Goal: Complete application form

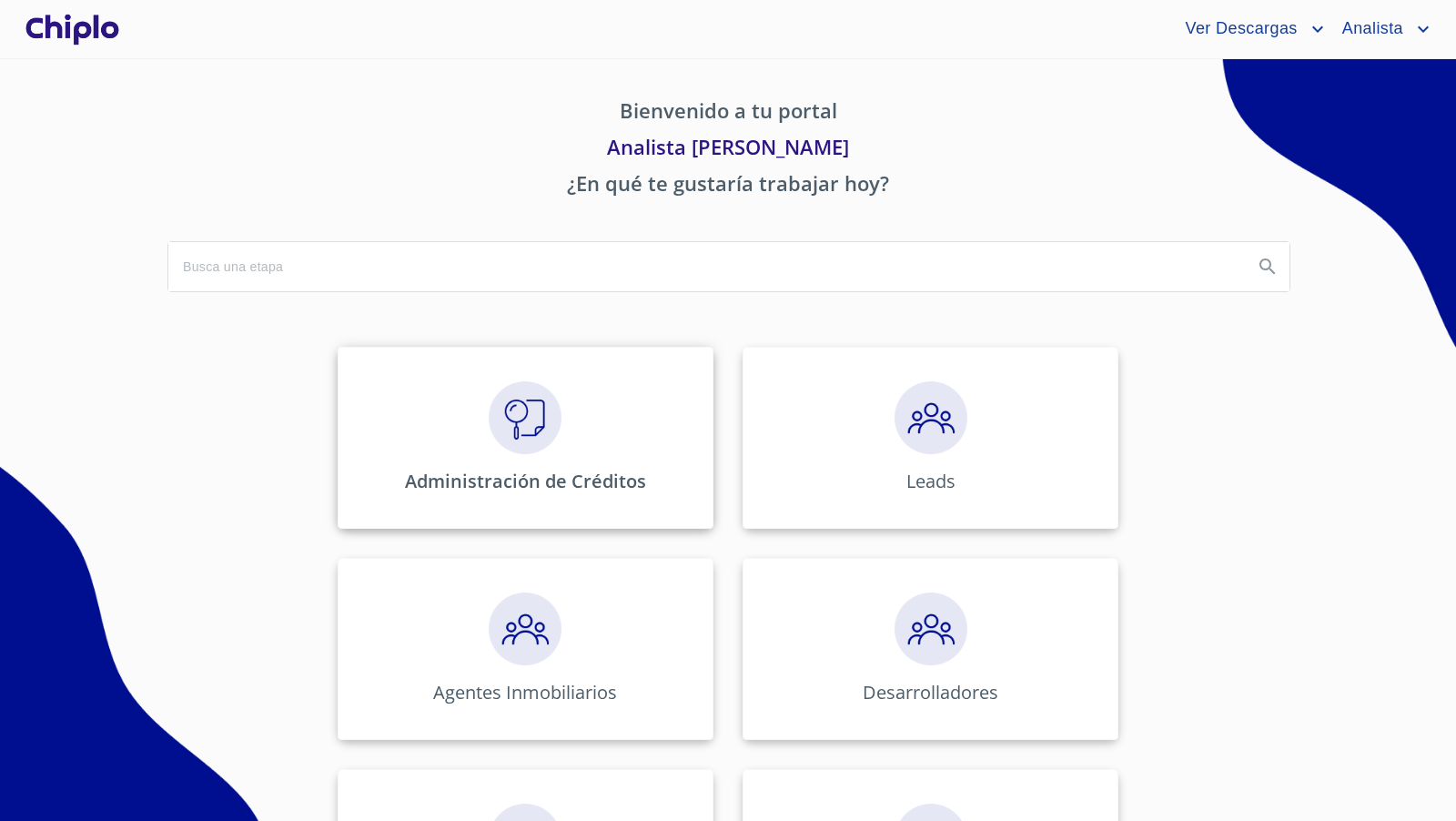
click at [501, 436] on img at bounding box center [525, 418] width 73 height 73
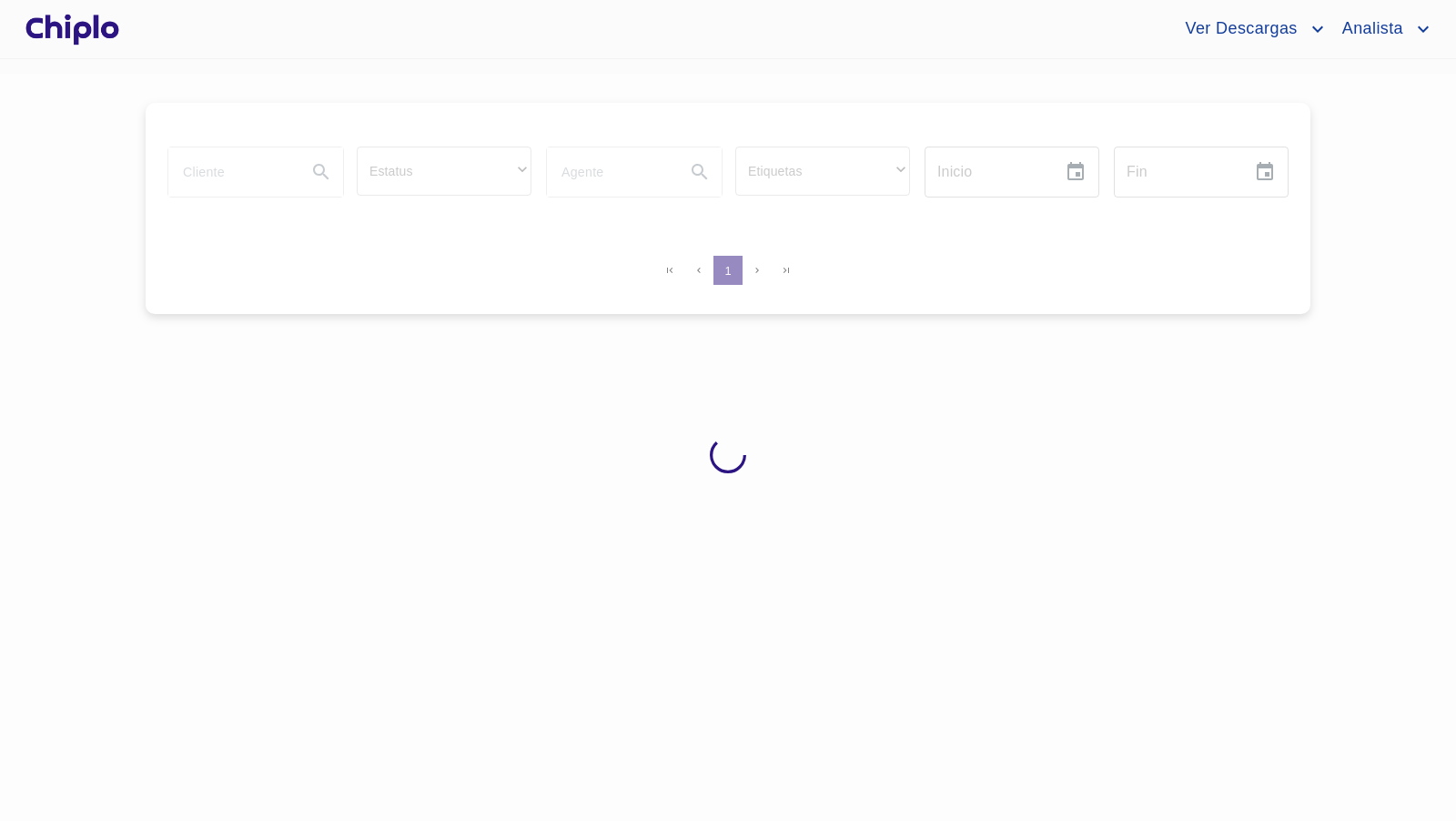
click at [225, 174] on div at bounding box center [728, 455] width 1456 height 761
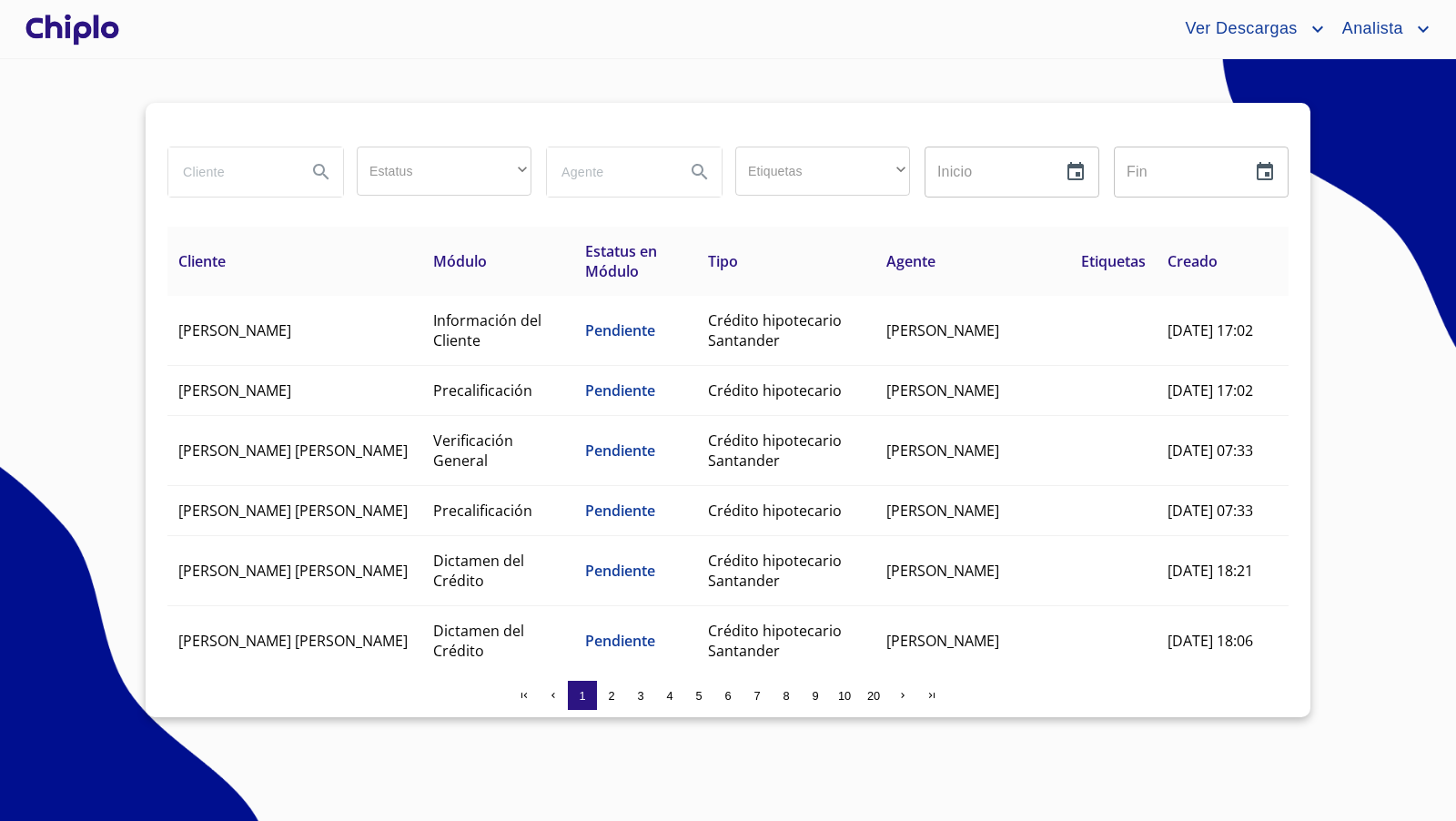
click at [222, 171] on input "search" at bounding box center [229, 172] width 124 height 49
type input "[PERSON_NAME]"
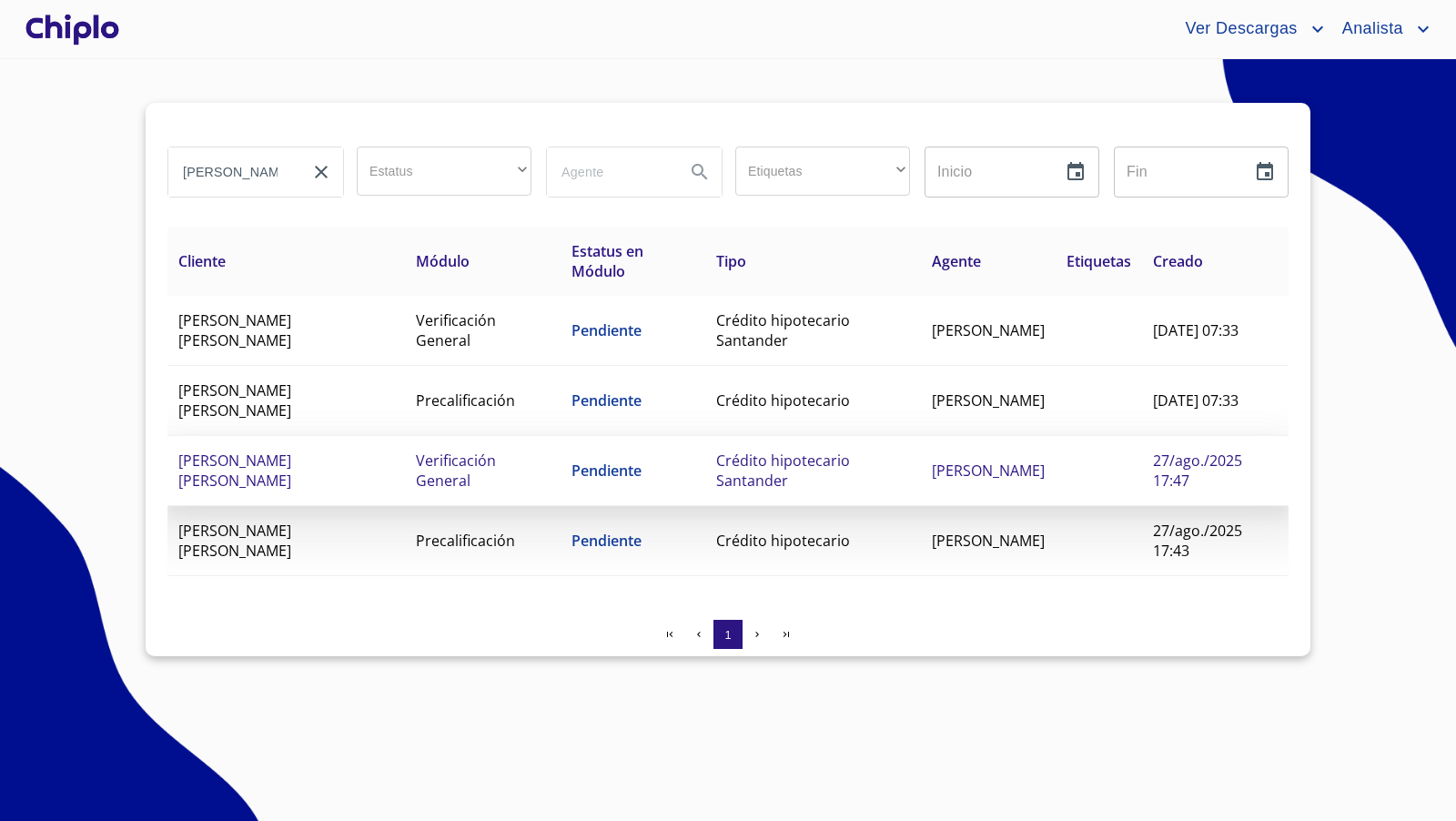
click at [651, 473] on td "Pendiente" at bounding box center [631, 472] width 143 height 70
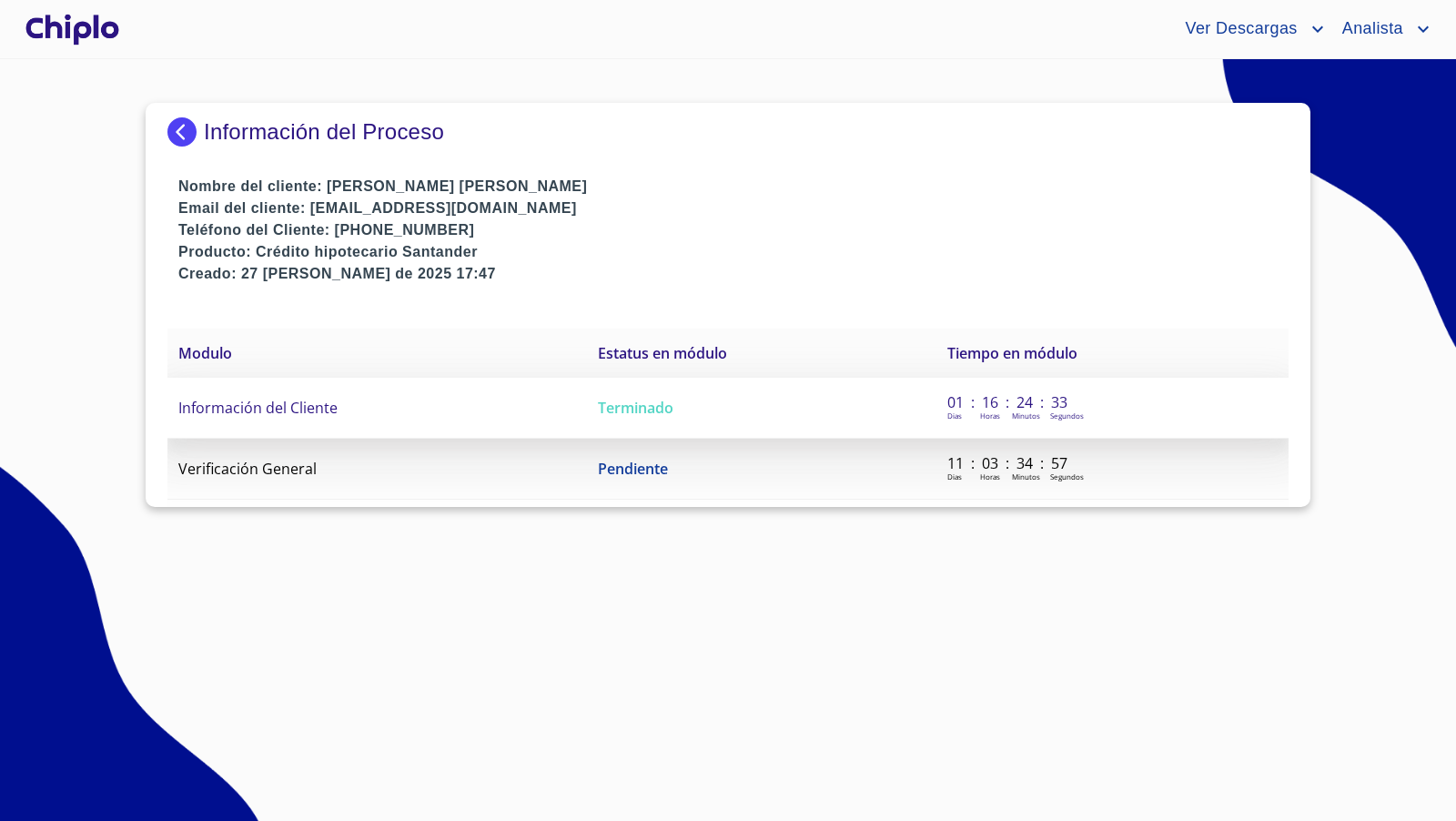
click at [297, 412] on span "Información del Cliente" at bounding box center [258, 407] width 159 height 21
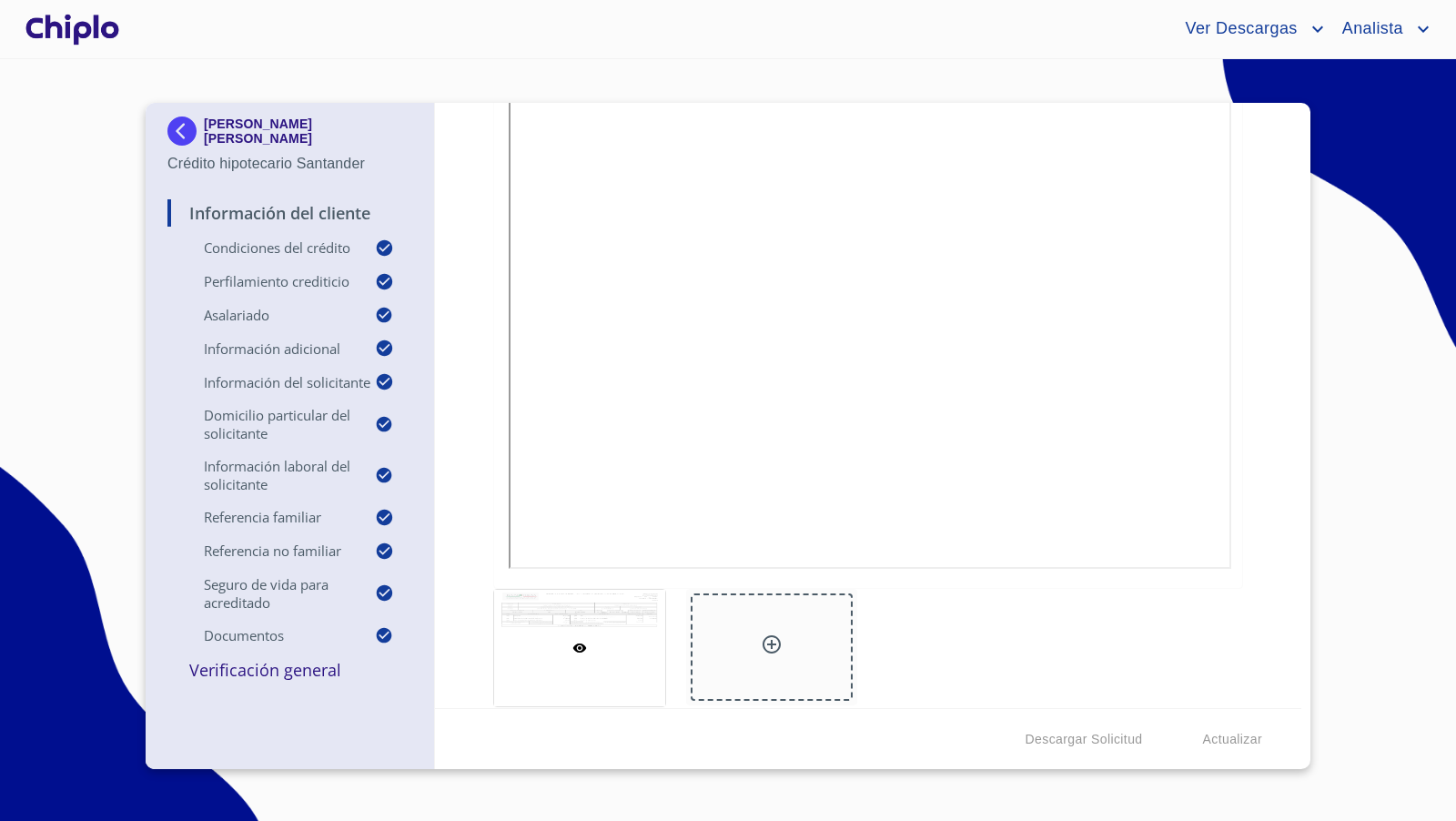
scroll to position [11510, 0]
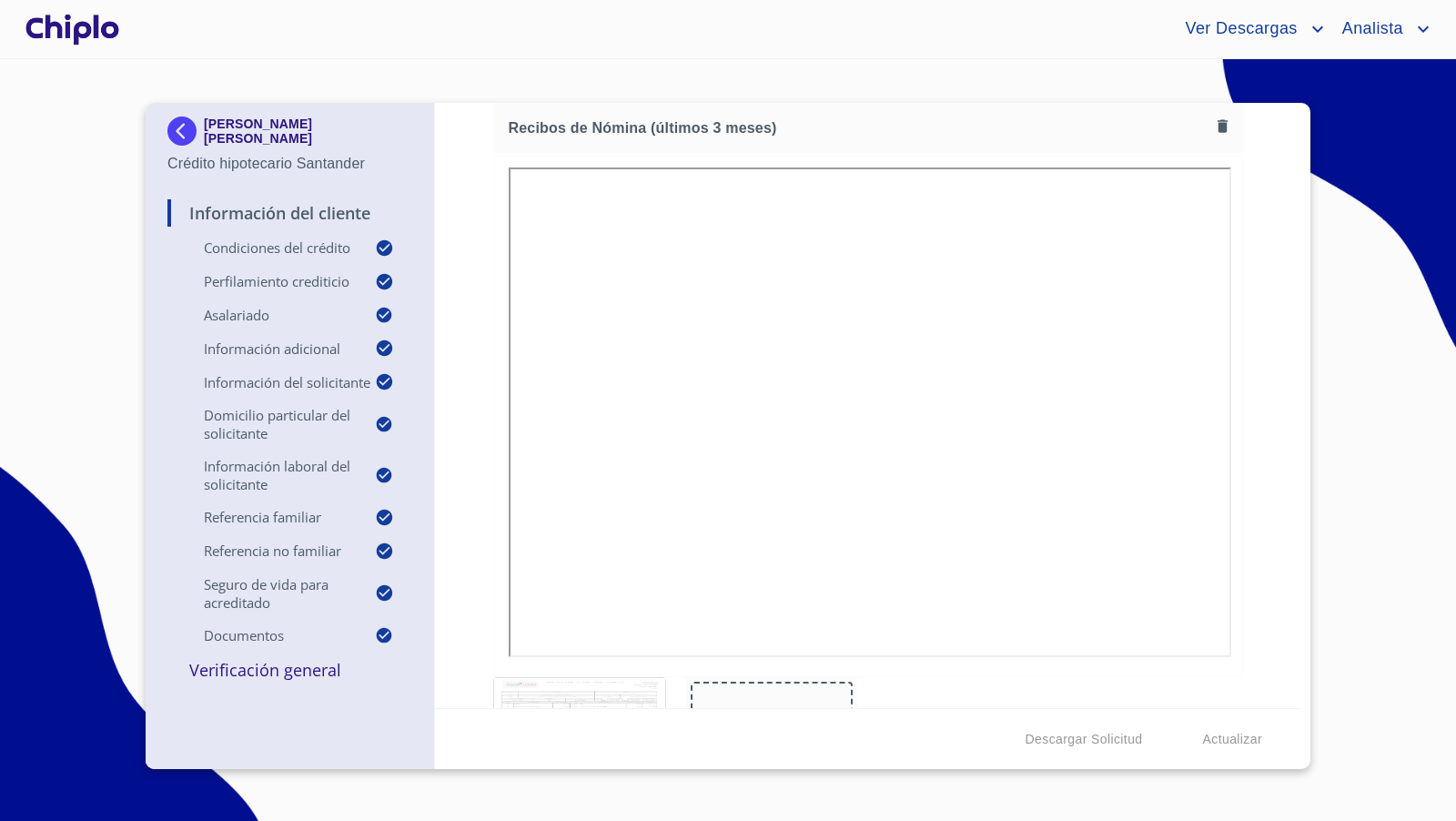
click at [1217, 119] on icon "button" at bounding box center [1222, 125] width 10 height 13
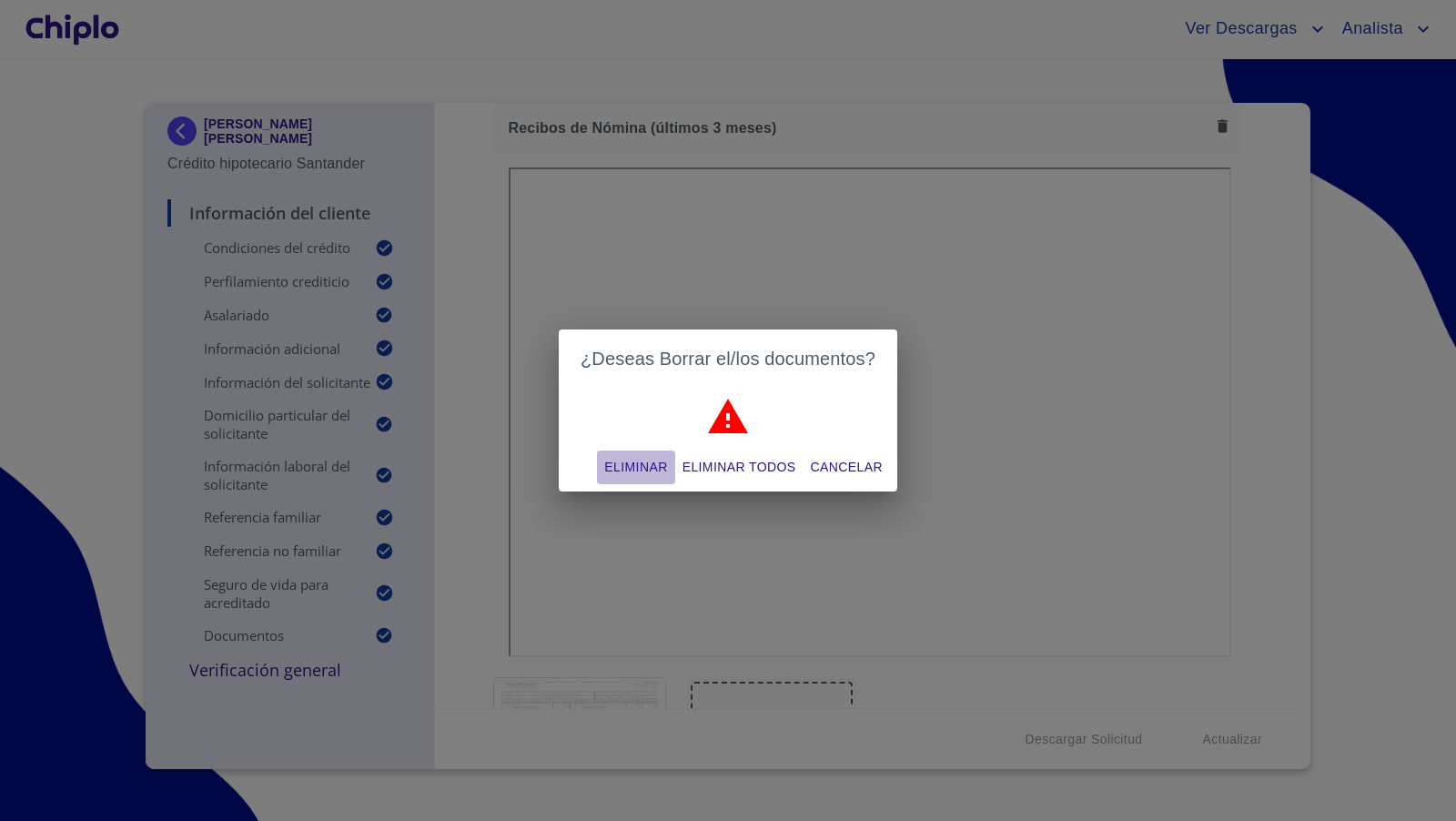
click at [611, 457] on span "Eliminar" at bounding box center [635, 467] width 62 height 22
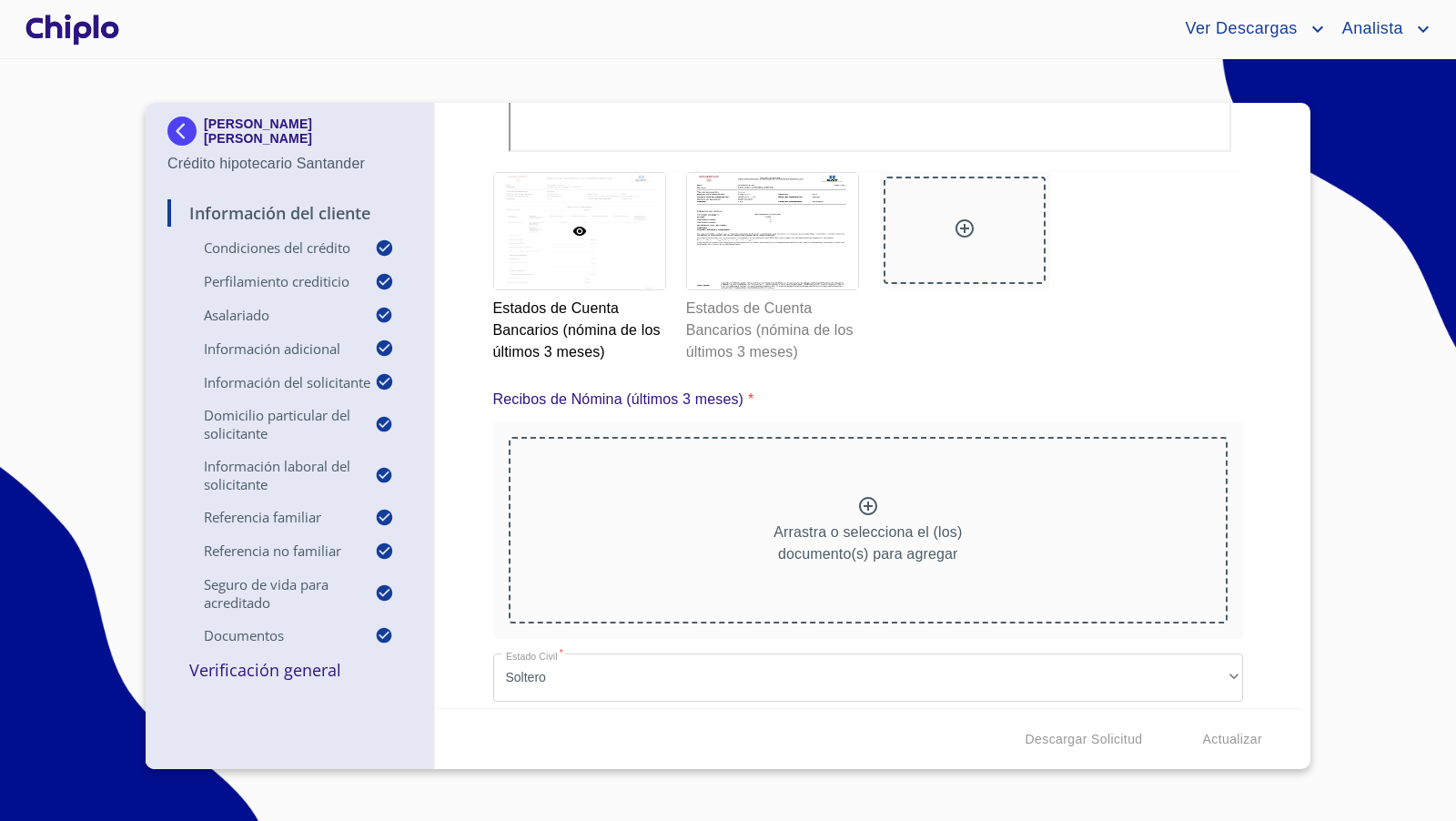
click at [857, 499] on icon at bounding box center [868, 506] width 21 height 21
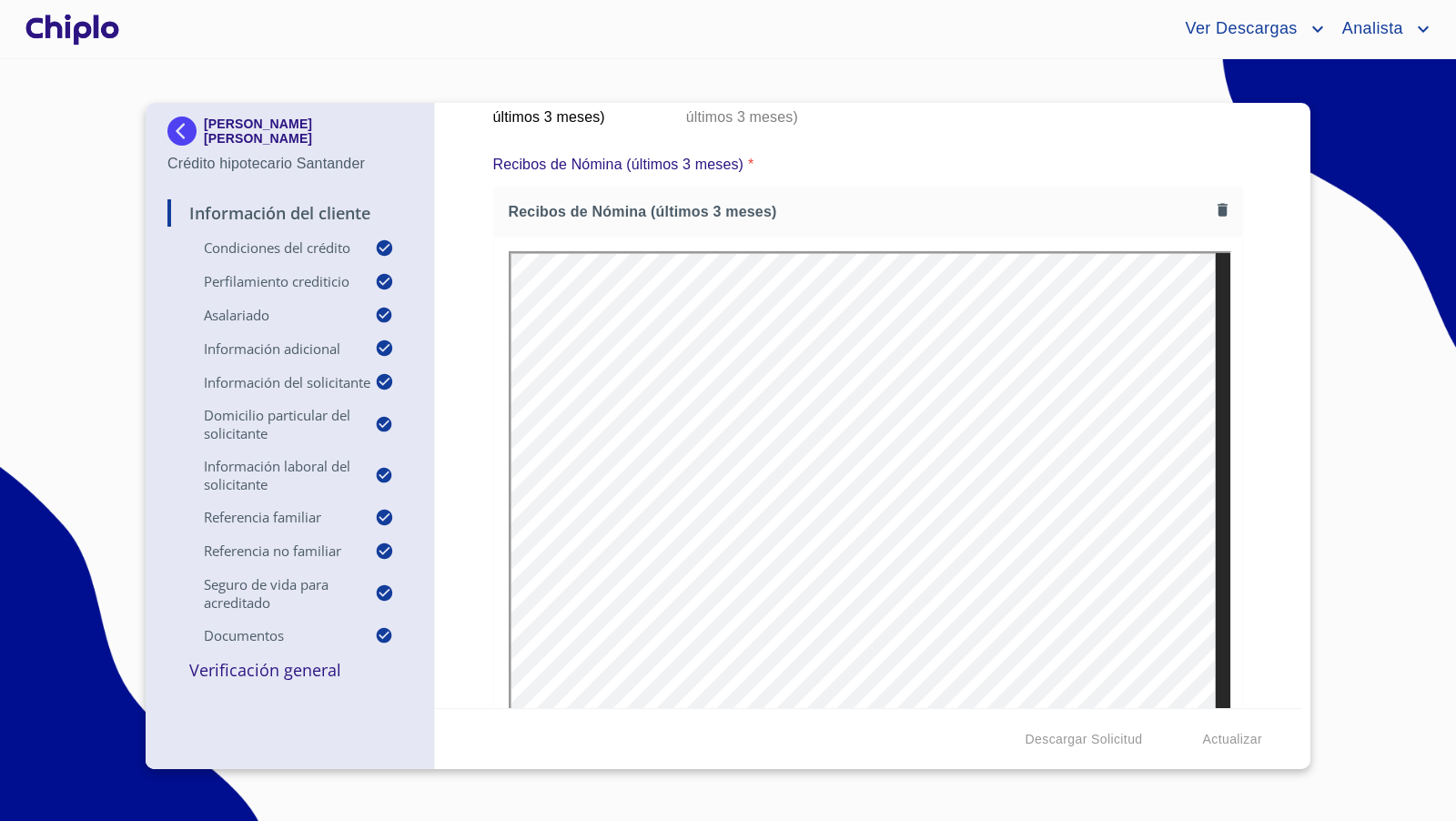
scroll to position [11433, 0]
click at [1236, 505] on div "Información del Cliente Condiciones del Crédito Selecciona tu producto   * Adqu…" at bounding box center [869, 405] width 868 height 605
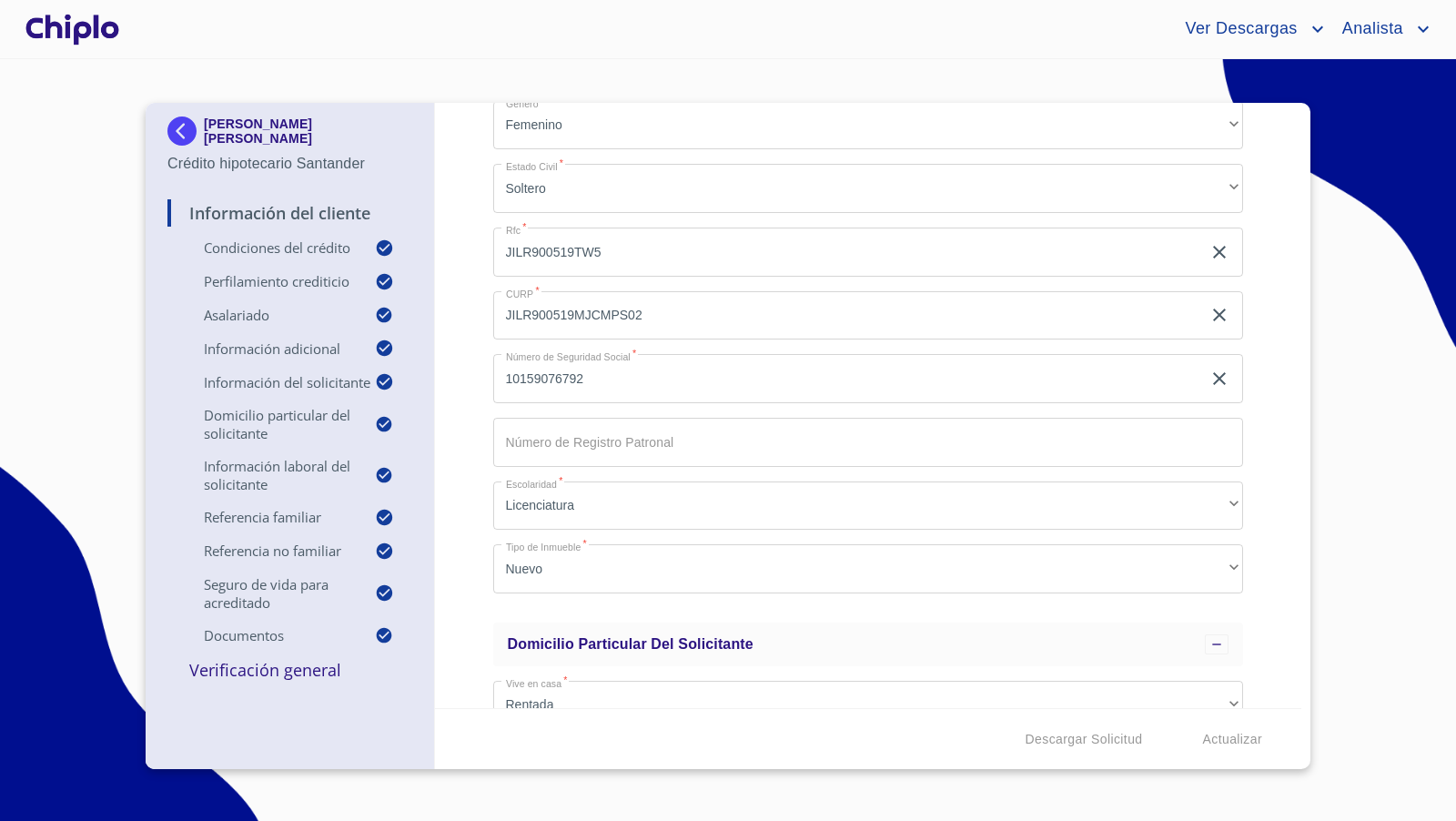
scroll to position [2489, 0]
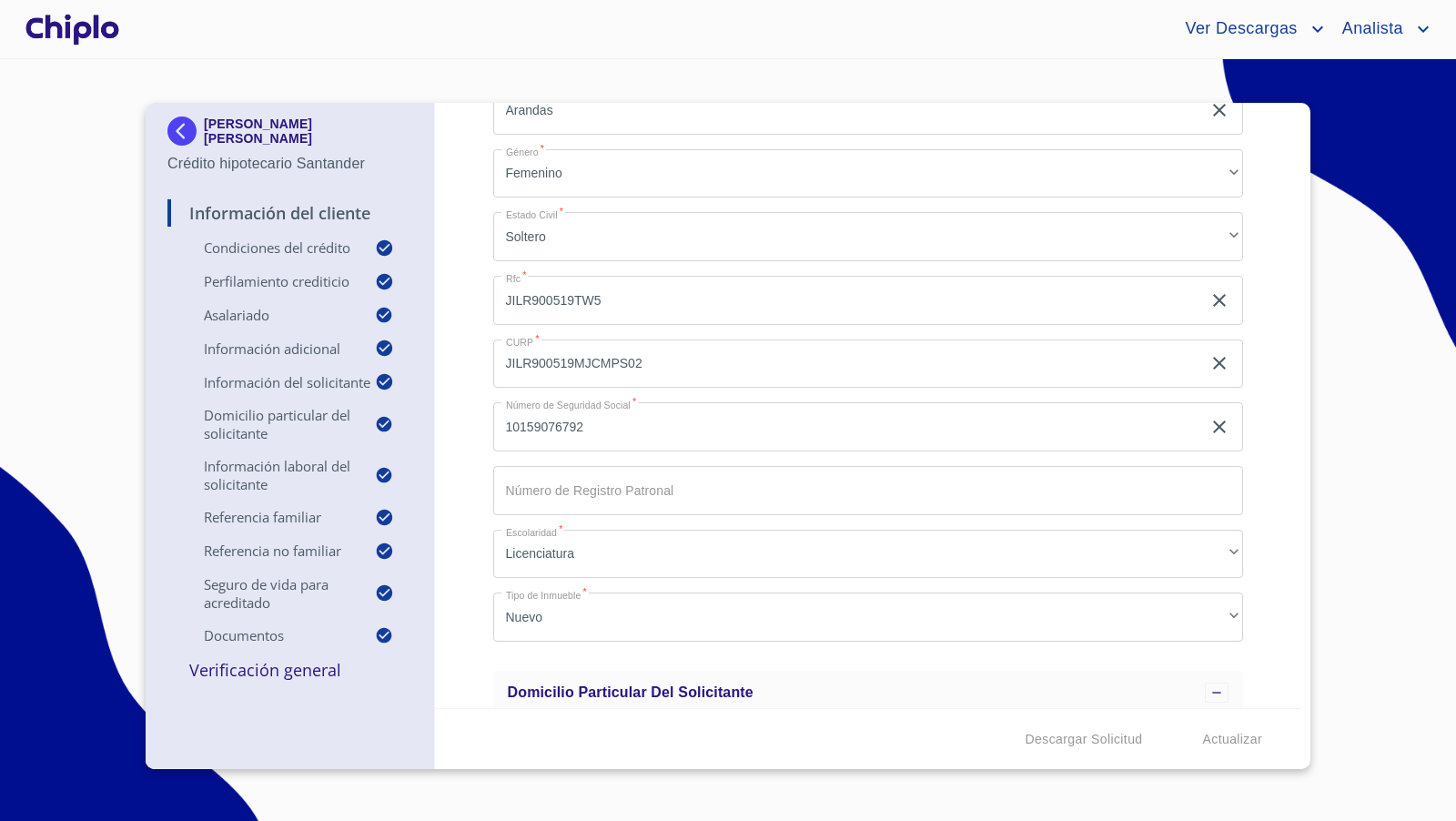
click at [653, 483] on input "Selecciona tu producto   *" at bounding box center [868, 490] width 750 height 49
paste input "54710026177"
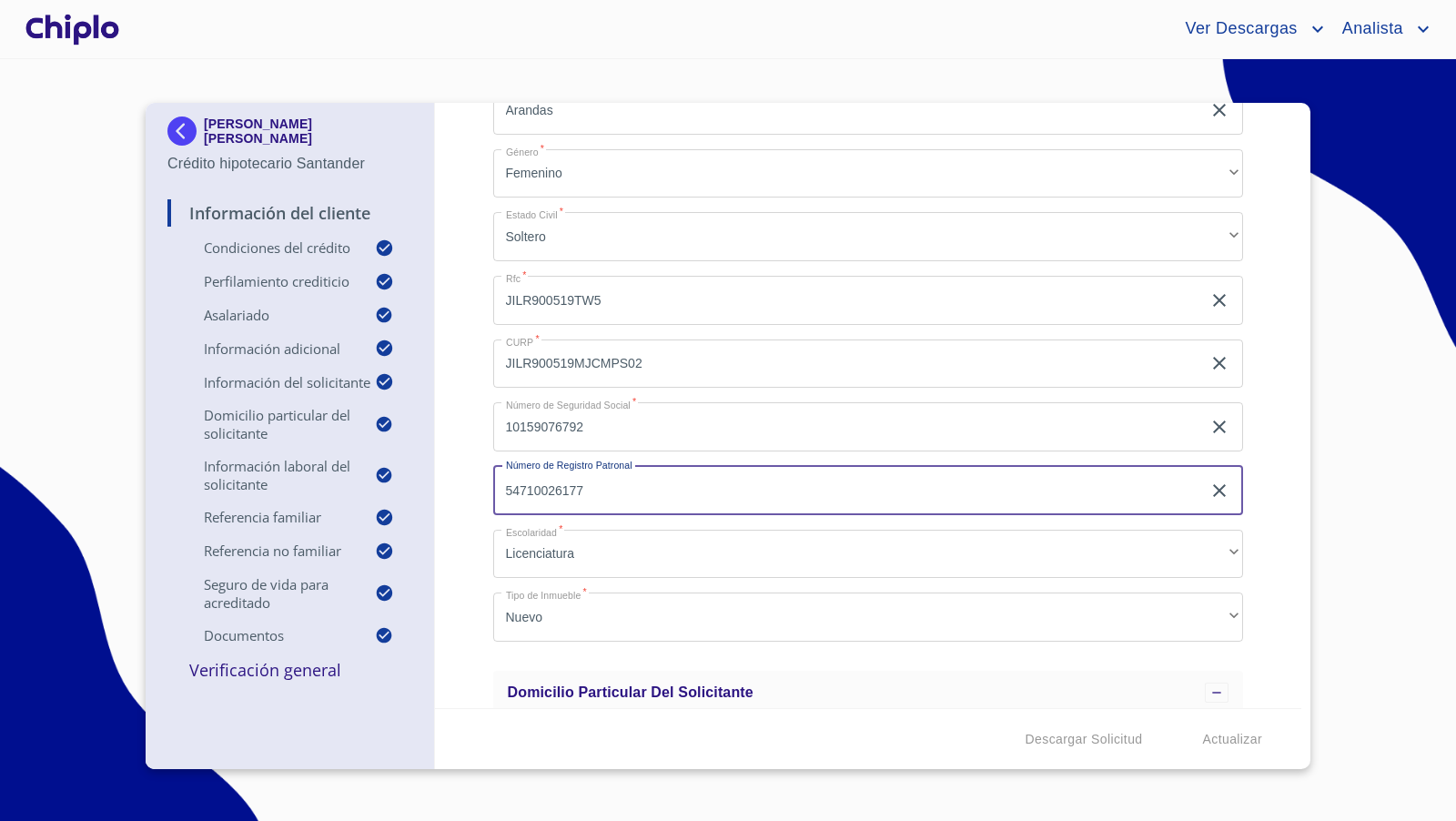
type input "54710026177"
click at [471, 498] on div "Información del Cliente Condiciones del Crédito Selecciona tu producto   * Adqu…" at bounding box center [869, 405] width 868 height 605
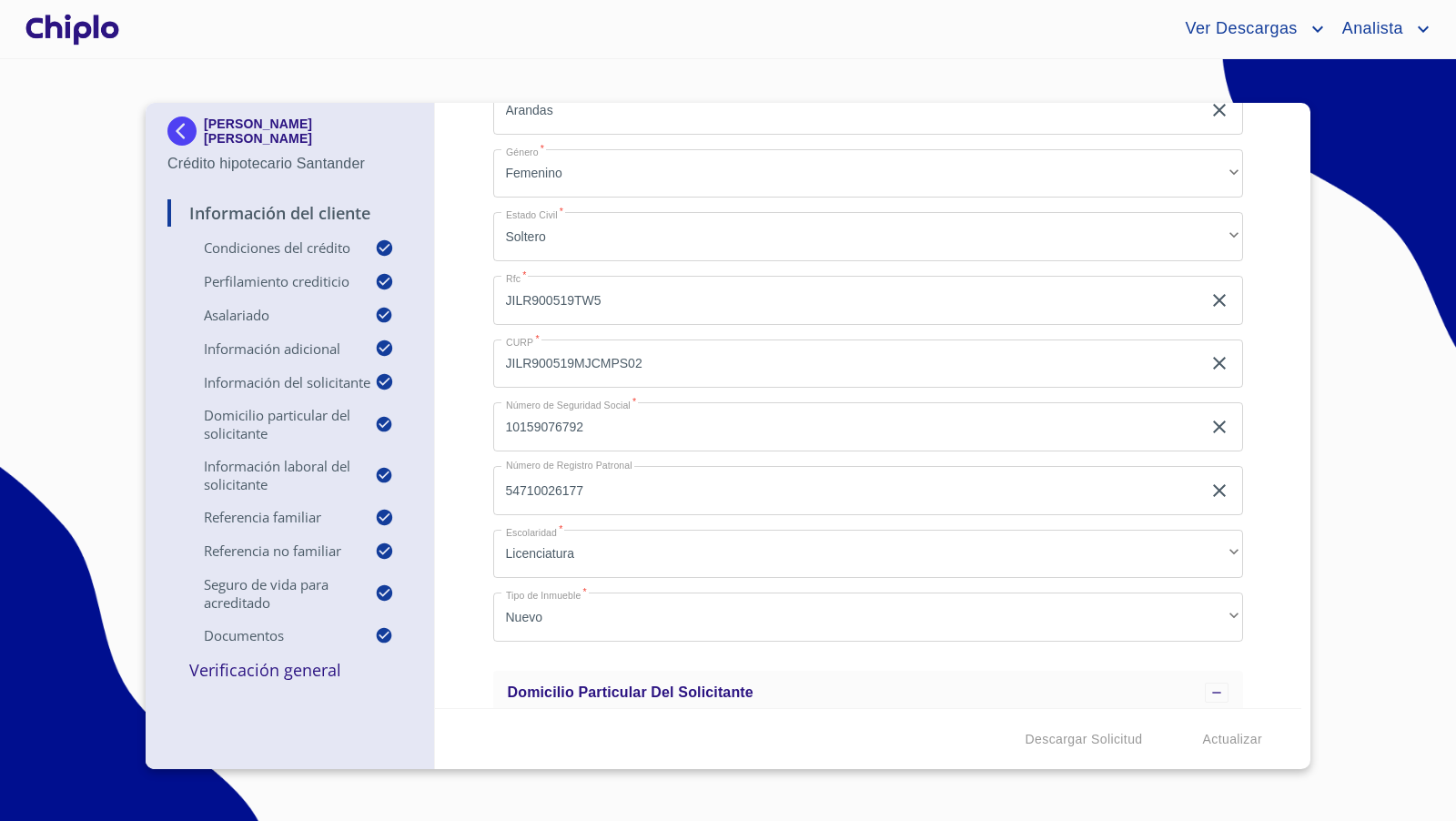
click at [1255, 533] on div "Información del Cliente Condiciones del Crédito Selecciona tu producto   * Adqu…" at bounding box center [869, 405] width 868 height 605
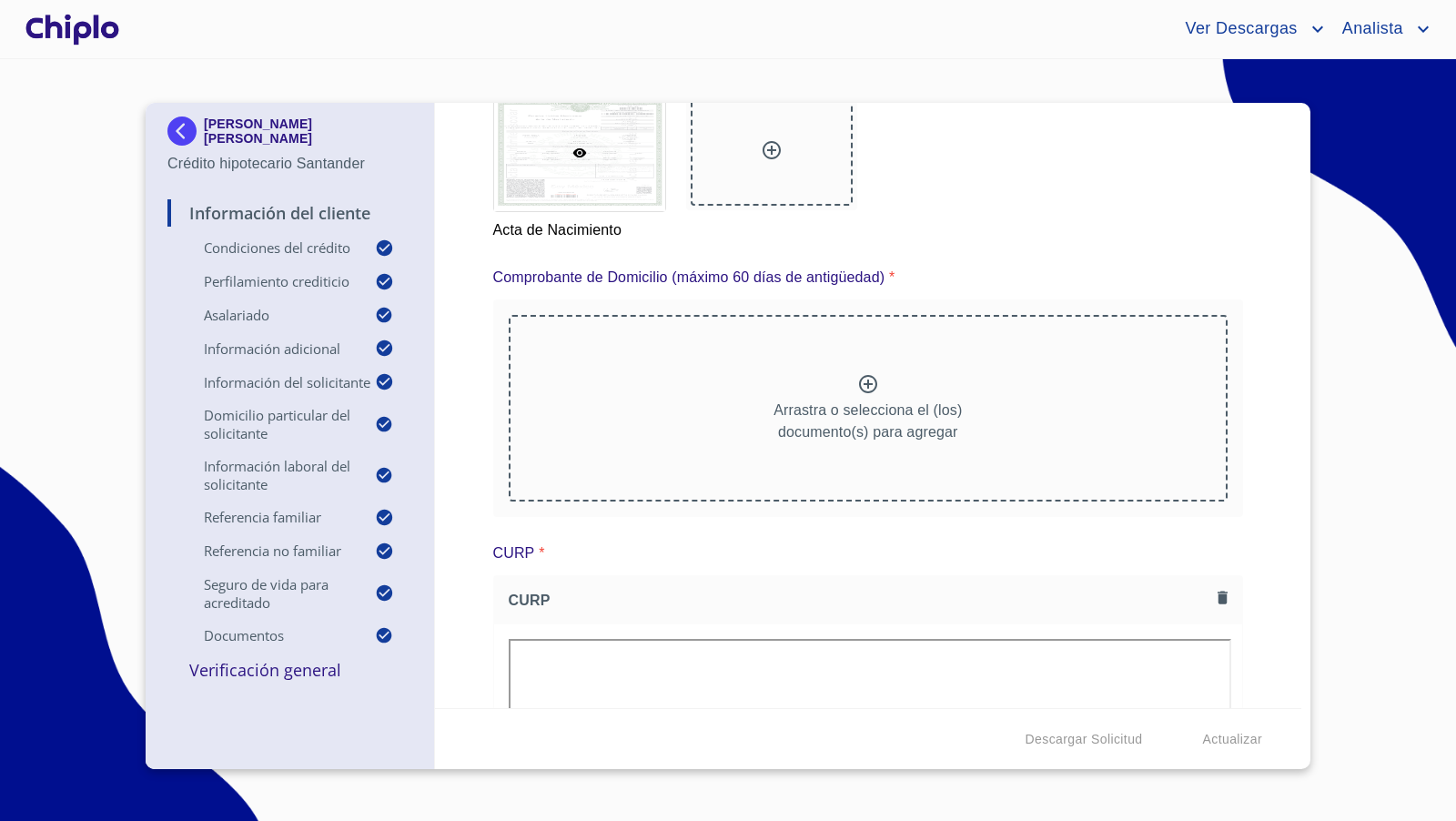
scroll to position [9434, 0]
click at [846, 401] on p "Arrastra o selecciona el (los) documento(s) para agregar" at bounding box center [867, 423] width 188 height 44
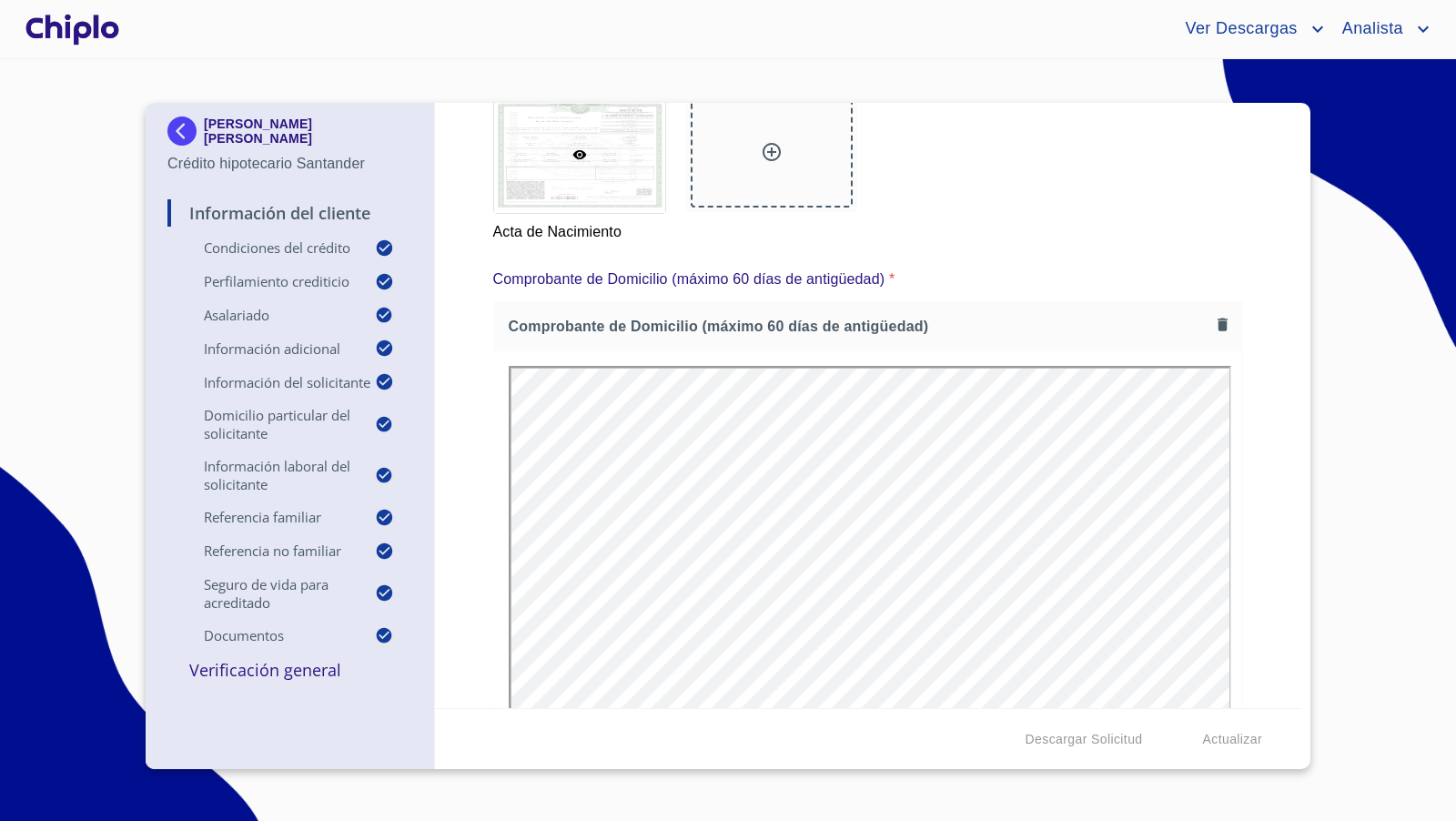
scroll to position [0, 0]
click at [1265, 482] on div "Información del Cliente Condiciones del Crédito Selecciona tu producto   * Adqu…" at bounding box center [869, 405] width 868 height 605
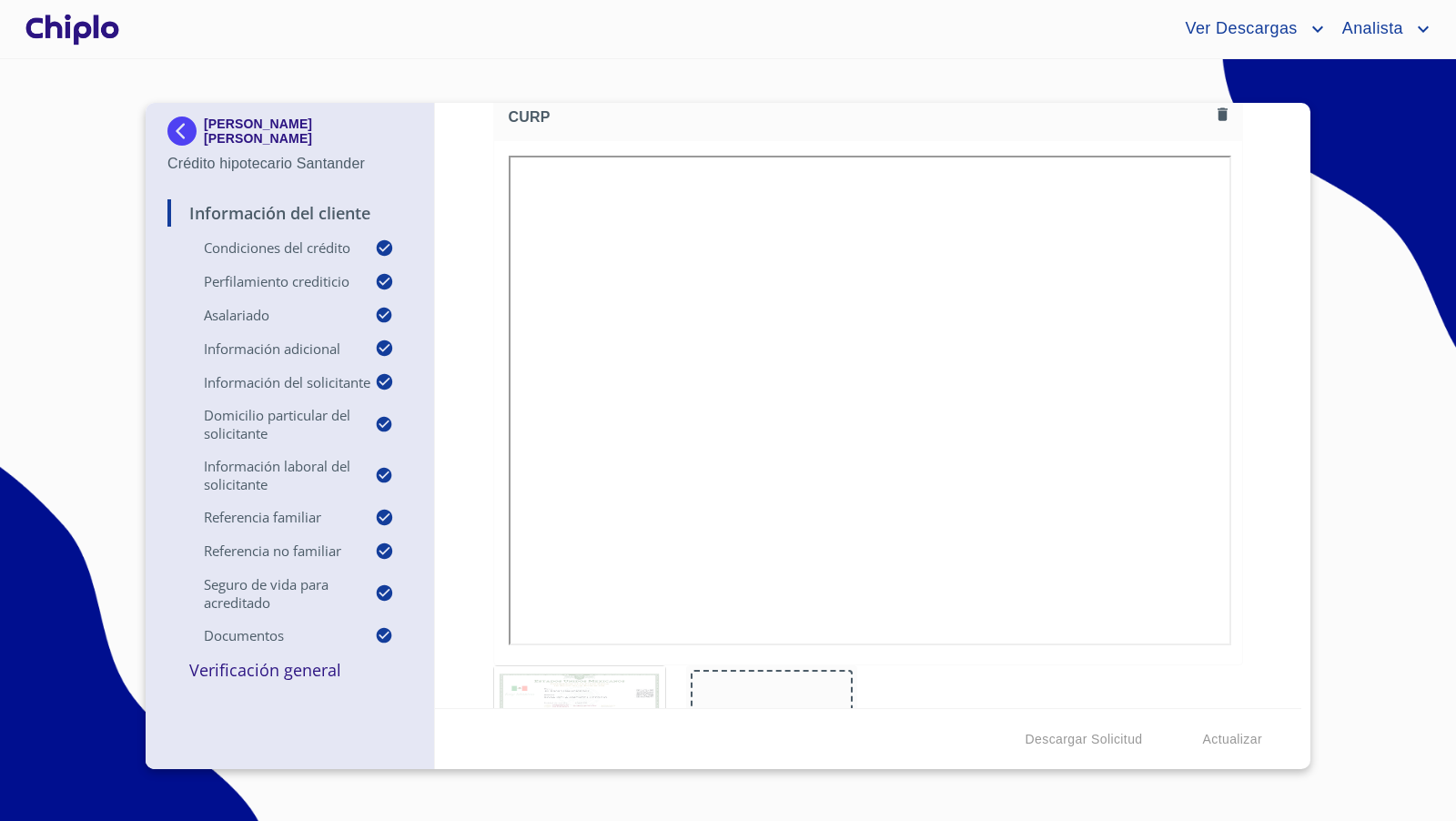
scroll to position [11201, 0]
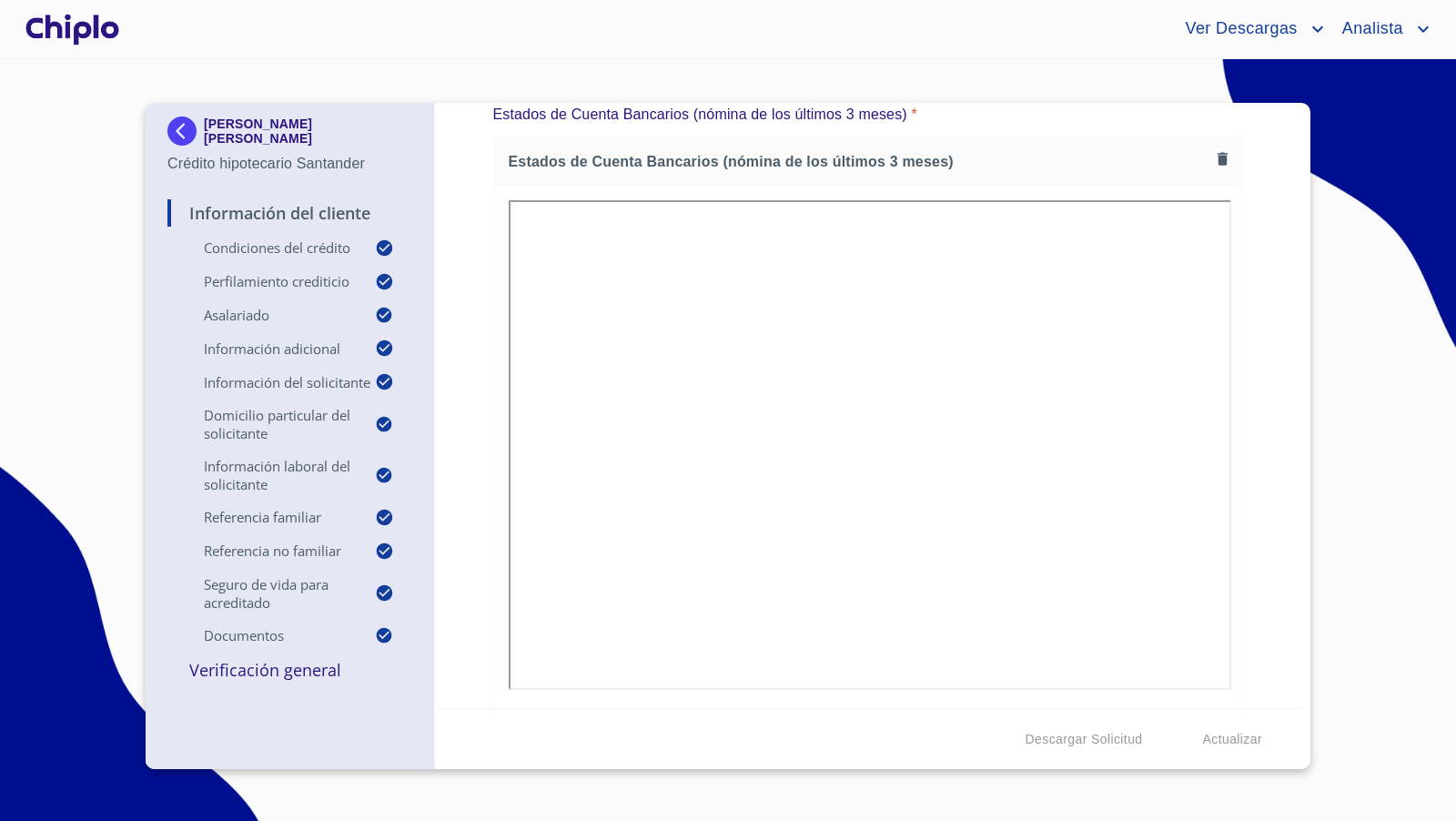
click at [308, 666] on p "Verificación General" at bounding box center [290, 670] width 245 height 21
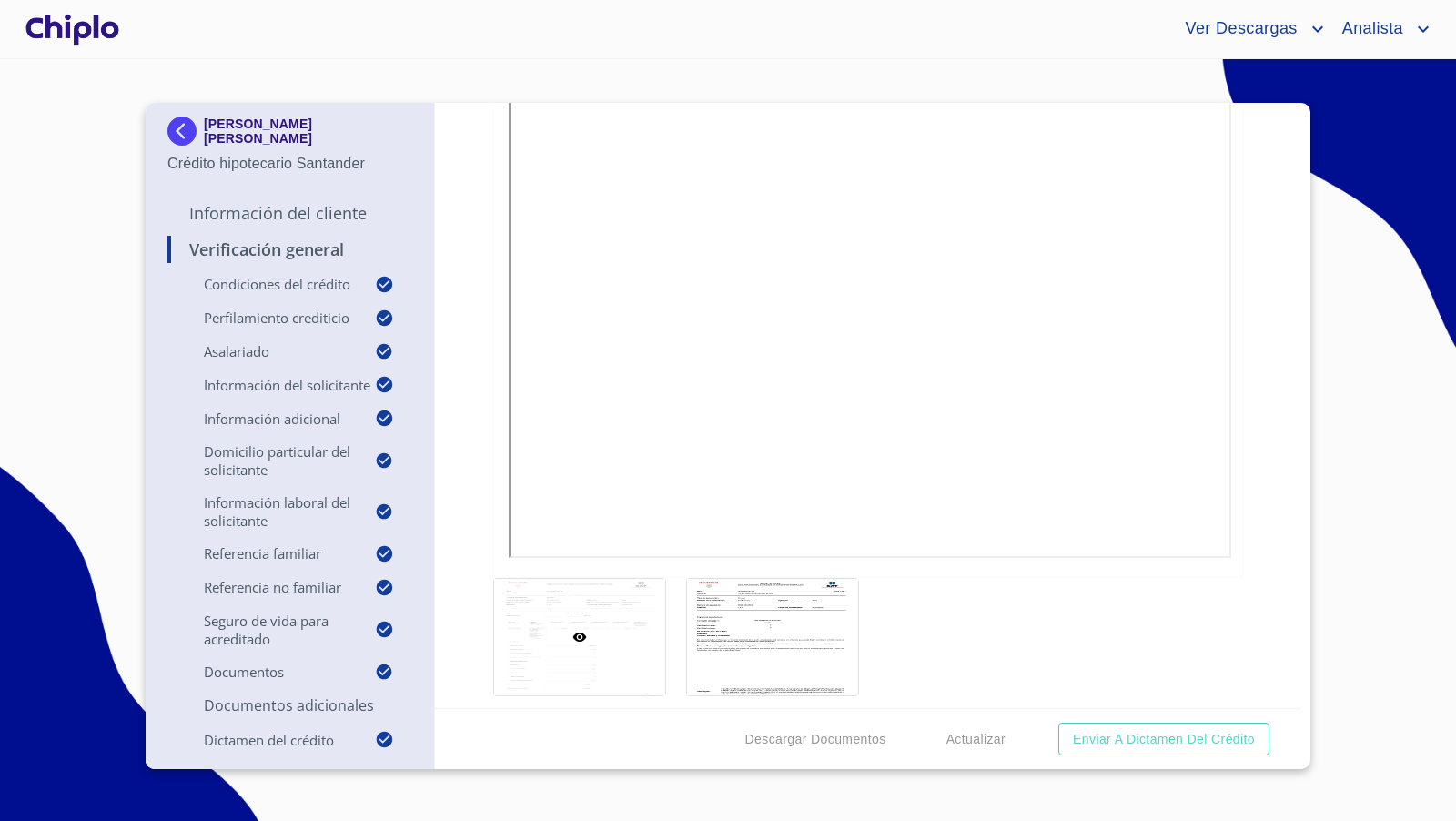
scroll to position [11227, 0]
click at [81, 27] on div at bounding box center [71, 29] width 101 height 59
